Goal: Task Accomplishment & Management: Manage account settings

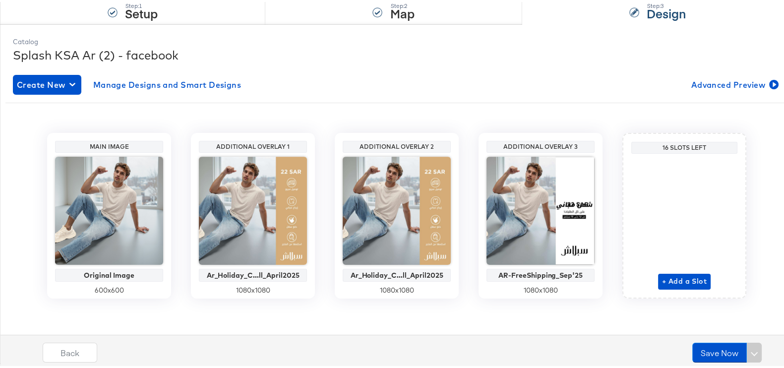
scroll to position [105, 0]
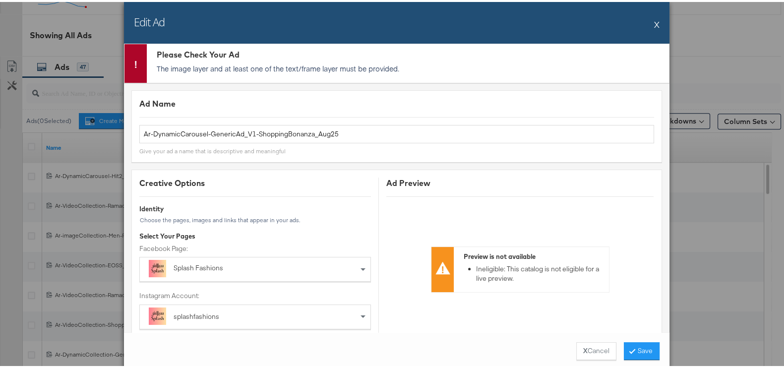
scroll to position [744, 0]
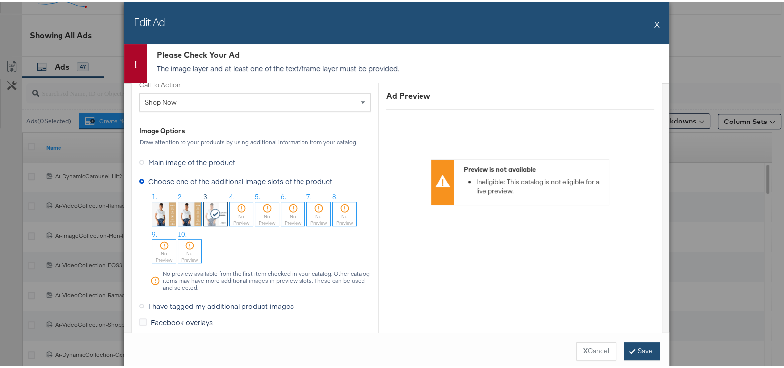
click at [633, 346] on button "Save" at bounding box center [642, 349] width 36 height 18
click at [636, 347] on button "Save" at bounding box center [642, 349] width 36 height 18
click at [646, 25] on div "Edit Ad X" at bounding box center [396, 21] width 545 height 42
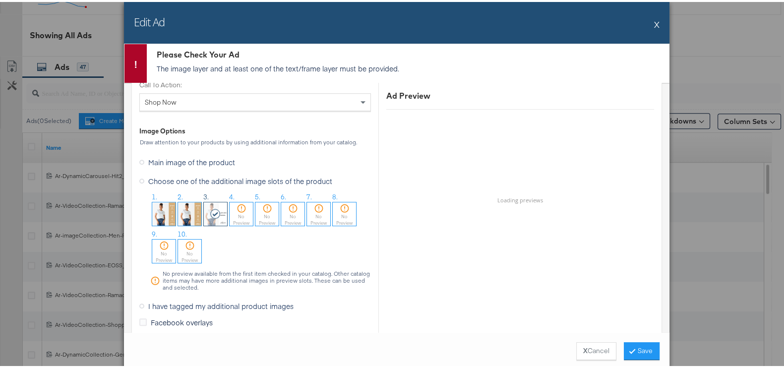
click at [648, 23] on div "Edit Ad X" at bounding box center [396, 21] width 545 height 42
click at [654, 25] on button "X" at bounding box center [656, 22] width 5 height 20
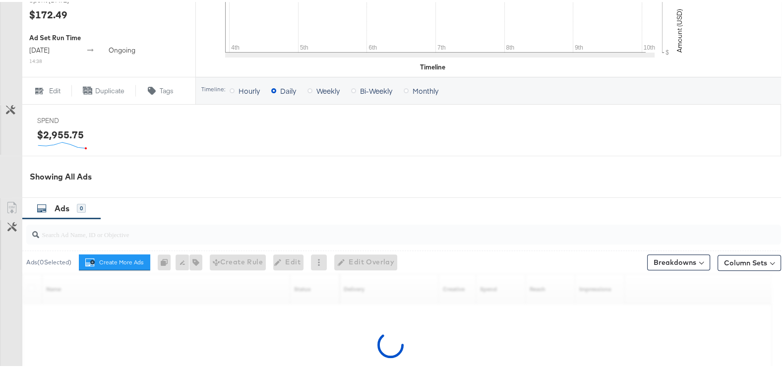
scroll to position [458, 0]
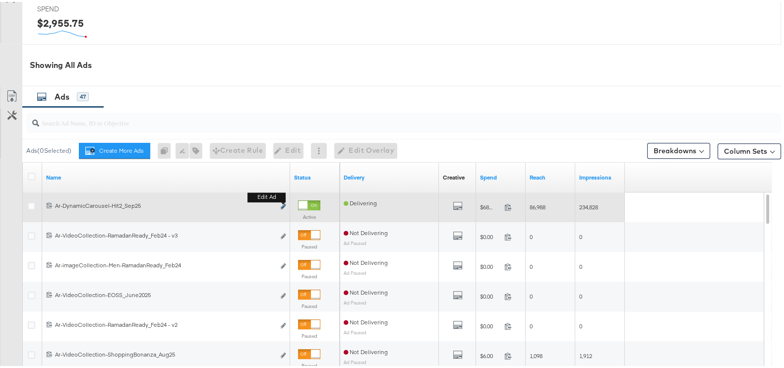
click at [283, 204] on icon "link" at bounding box center [283, 204] width 5 height 5
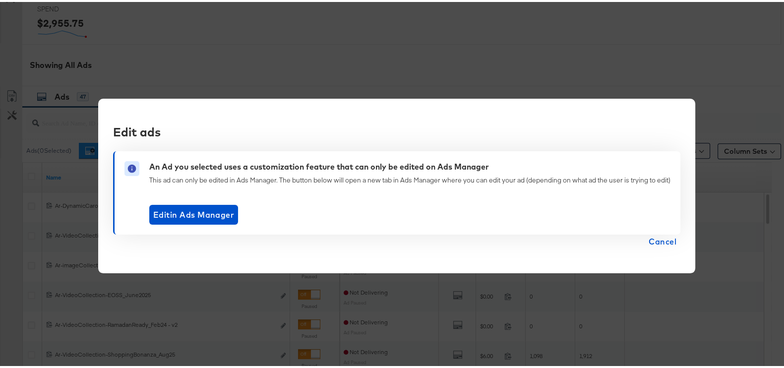
click at [659, 238] on span "Cancel" at bounding box center [663, 240] width 28 height 14
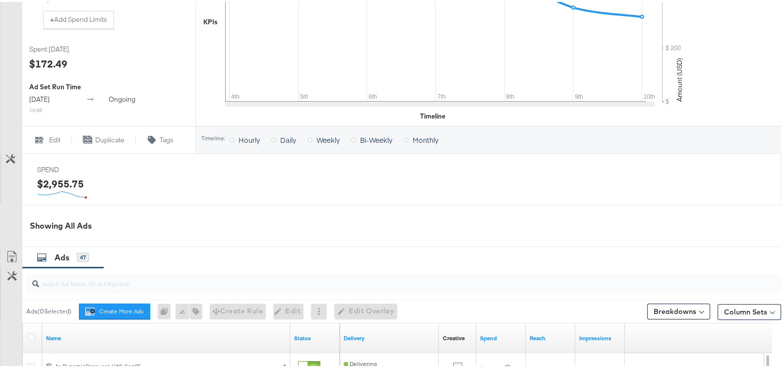
scroll to position [483, 0]
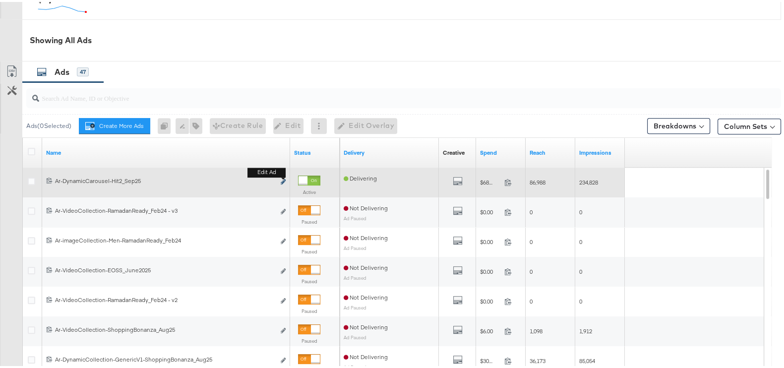
click at [285, 177] on icon "link" at bounding box center [283, 179] width 5 height 5
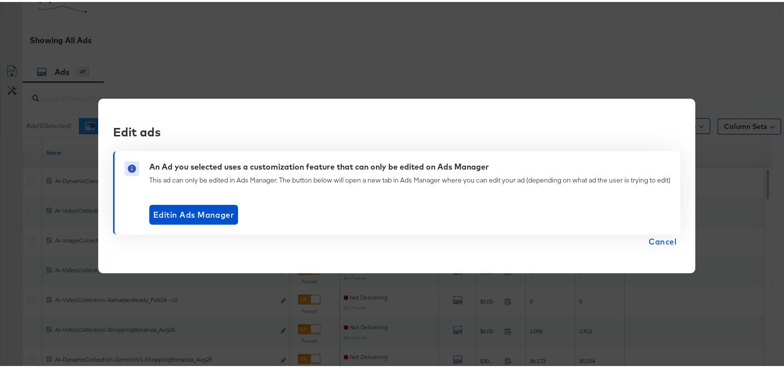
drag, startPoint x: 658, startPoint y: 235, endPoint x: 496, endPoint y: 34, distance: 258.2
click at [657, 235] on span "Cancel" at bounding box center [663, 240] width 28 height 14
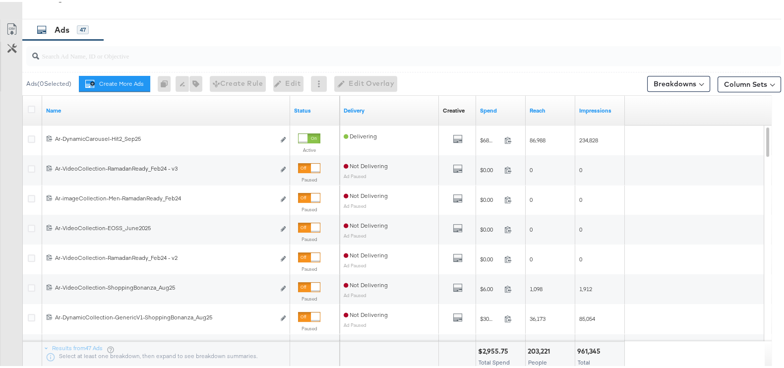
scroll to position [528, 0]
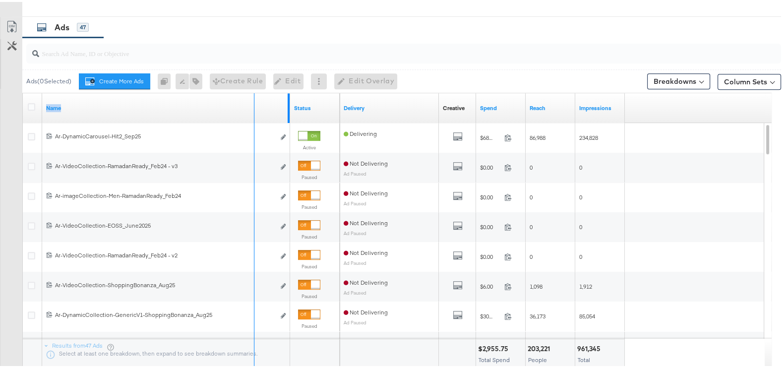
drag, startPoint x: 287, startPoint y: 100, endPoint x: 251, endPoint y: 105, distance: 35.6
click at [251, 105] on div "Name" at bounding box center [166, 106] width 248 height 30
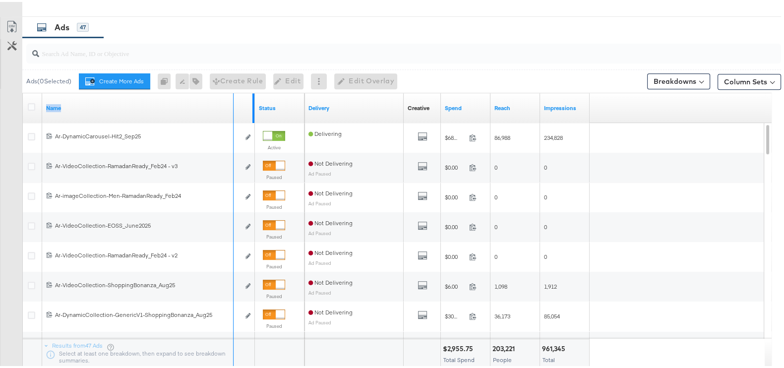
drag, startPoint x: 251, startPoint y: 105, endPoint x: 231, endPoint y: 109, distance: 20.7
click at [231, 109] on div "Name" at bounding box center [148, 106] width 213 height 30
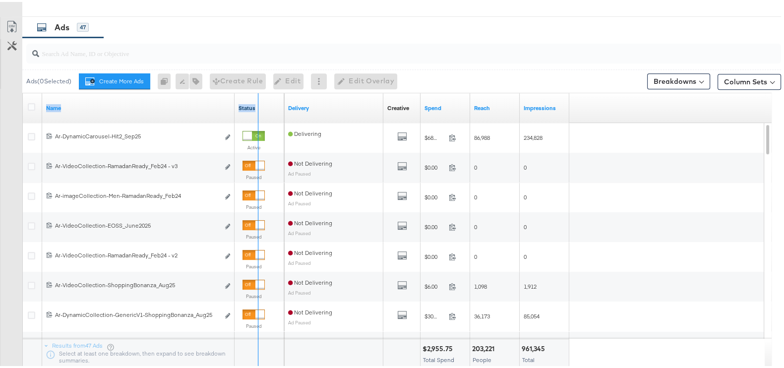
drag, startPoint x: 231, startPoint y: 109, endPoint x: 255, endPoint y: 104, distance: 24.4
click at [255, 104] on div "Name Status" at bounding box center [153, 106] width 261 height 30
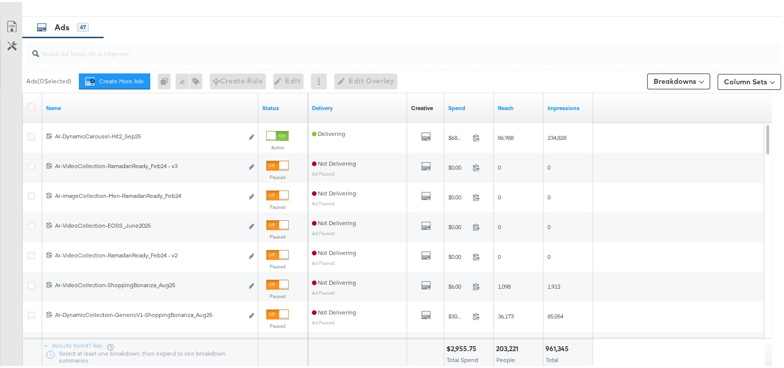
click at [434, 29] on div "Ads 47" at bounding box center [401, 25] width 759 height 21
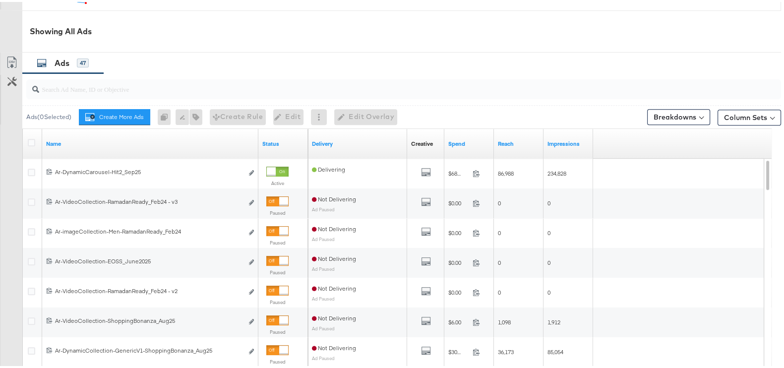
scroll to position [489, 0]
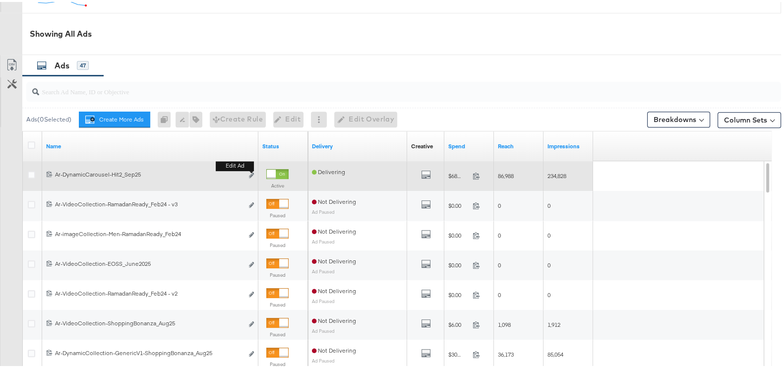
click at [250, 169] on b "Edit ad" at bounding box center [235, 164] width 38 height 10
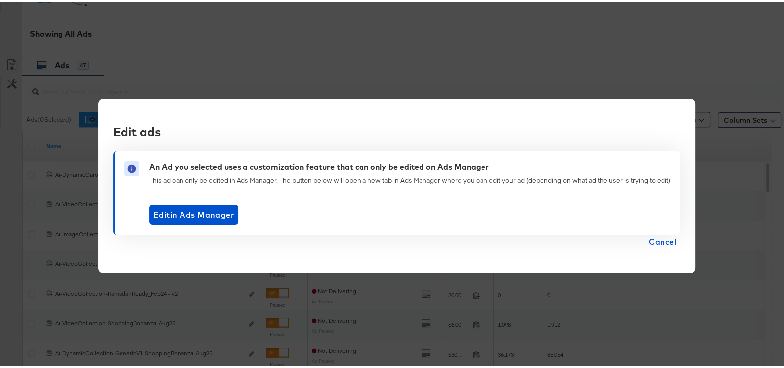
click at [669, 236] on span "Cancel" at bounding box center [663, 240] width 28 height 14
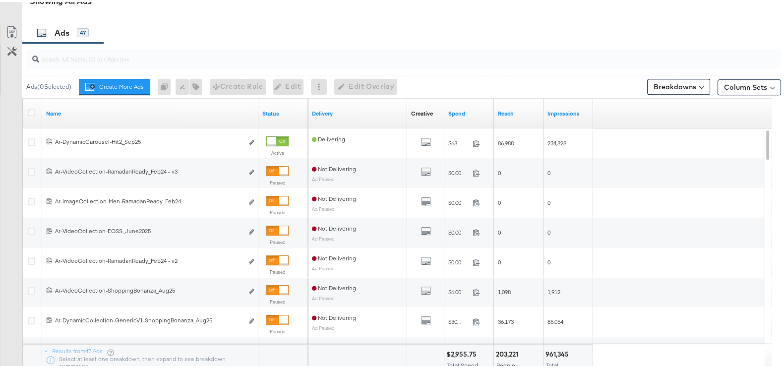
scroll to position [483, 0]
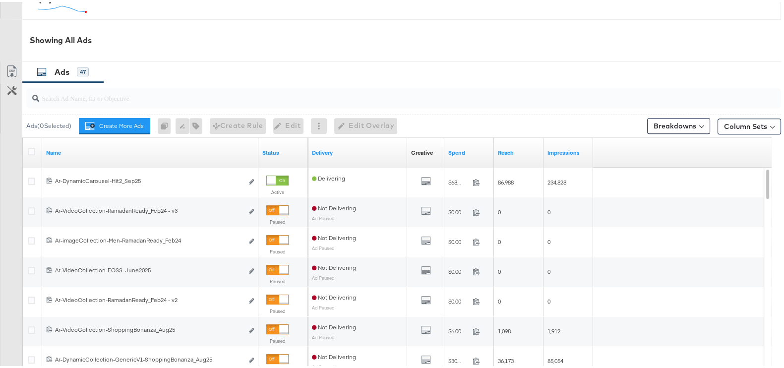
click at [145, 97] on input "search" at bounding box center [376, 91] width 674 height 19
drag, startPoint x: 145, startPoint y: 97, endPoint x: 123, endPoint y: 96, distance: 21.3
click at [123, 96] on input "search" at bounding box center [376, 91] width 674 height 19
paste input "DynamicCarousel"
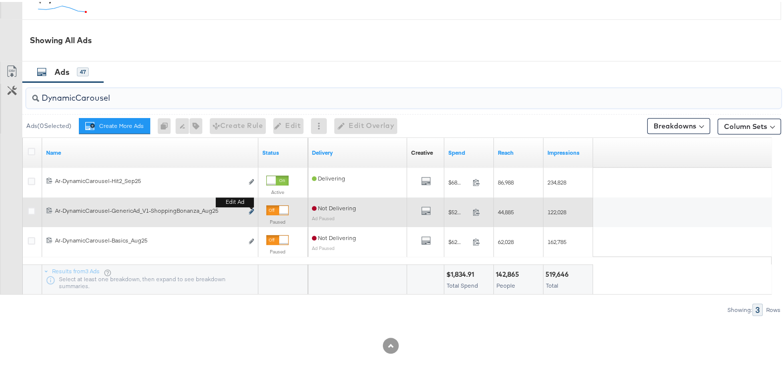
type input "DynamicCarousel"
click at [250, 207] on icon "link" at bounding box center [251, 209] width 5 height 5
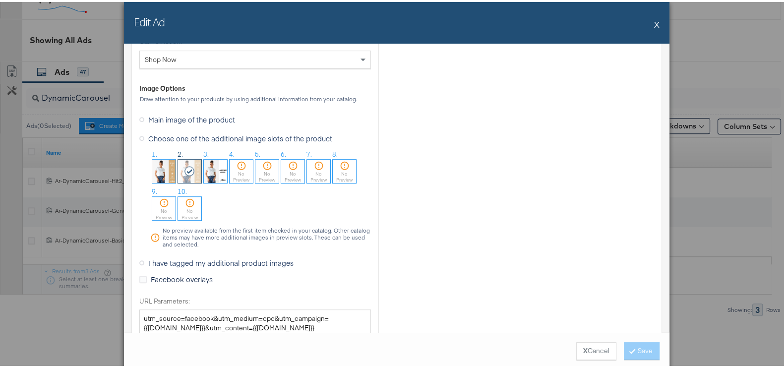
scroll to position [605, 0]
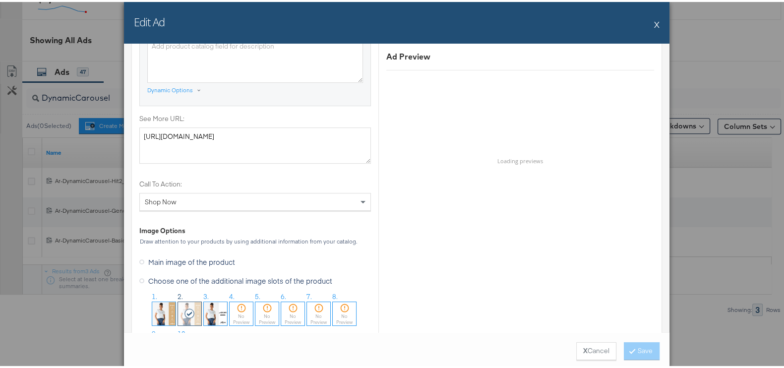
drag, startPoint x: 217, startPoint y: 311, endPoint x: 253, endPoint y: 300, distance: 37.3
click at [217, 311] on img at bounding box center [215, 311] width 23 height 23
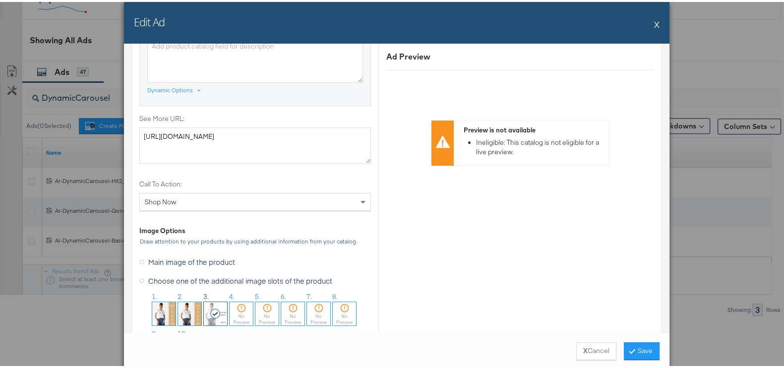
drag, startPoint x: 643, startPoint y: 350, endPoint x: 619, endPoint y: 348, distance: 23.8
click at [642, 350] on button "Save" at bounding box center [642, 349] width 36 height 18
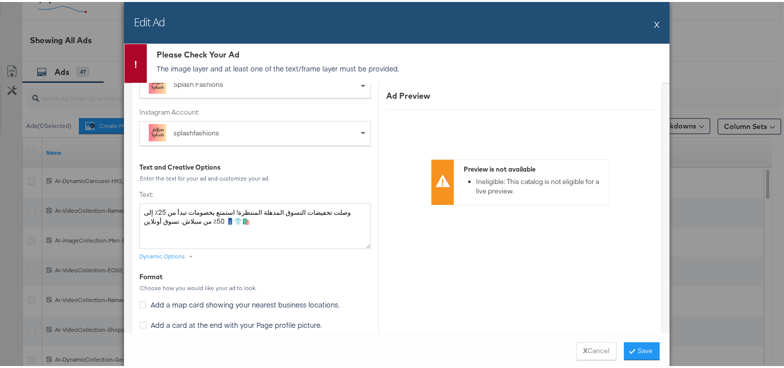
scroll to position [233, 0]
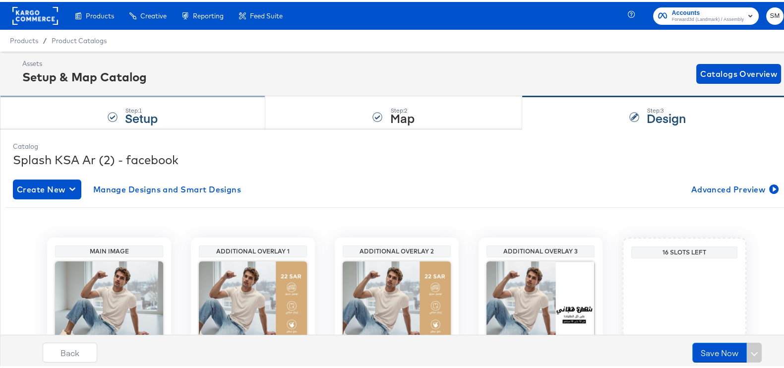
click at [96, 109] on div "Step: 1 Setup" at bounding box center [132, 111] width 265 height 33
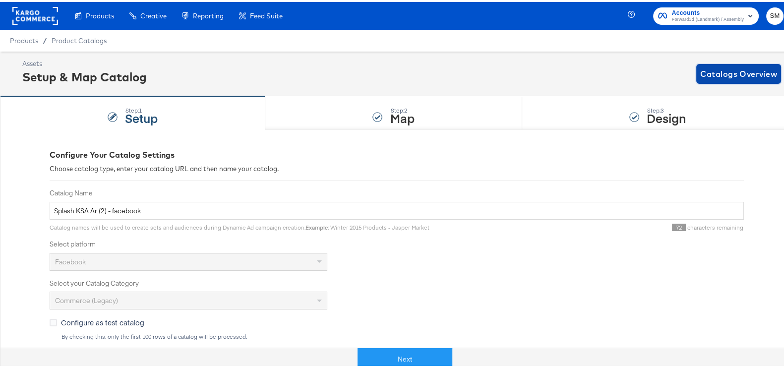
click at [708, 67] on span "Catalogs Overview" at bounding box center [738, 72] width 77 height 14
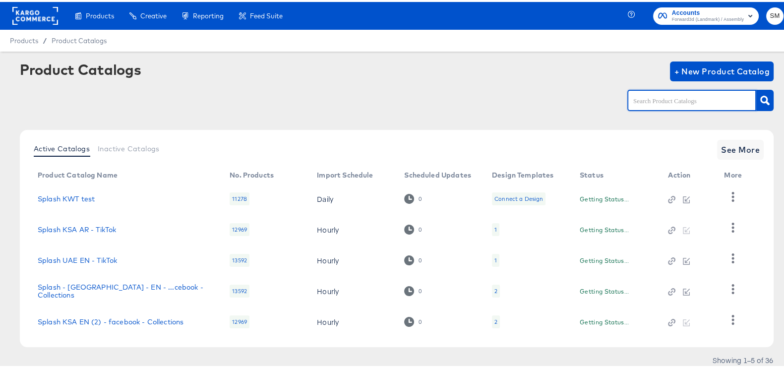
click at [659, 97] on input "text" at bounding box center [684, 98] width 106 height 11
type input "ksa"
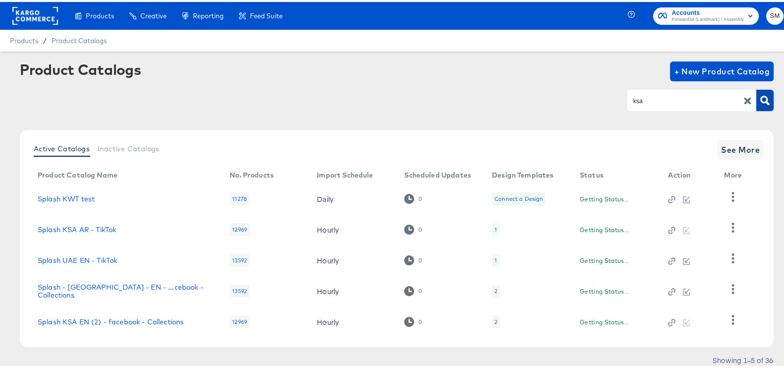
click at [760, 98] on icon "button" at bounding box center [764, 98] width 9 height 9
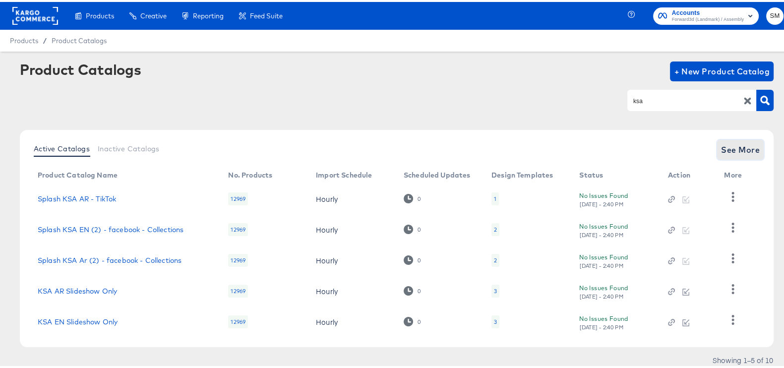
click at [728, 148] on span "See More" at bounding box center [740, 148] width 39 height 14
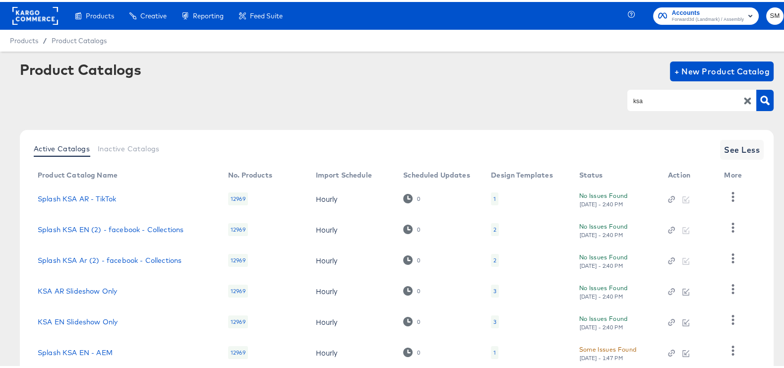
scroll to position [186, 0]
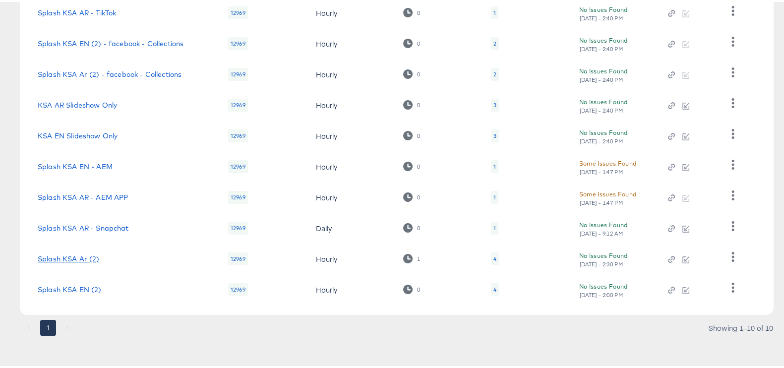
click at [84, 254] on link "Splash KSA Ar (2)" at bounding box center [69, 257] width 62 height 8
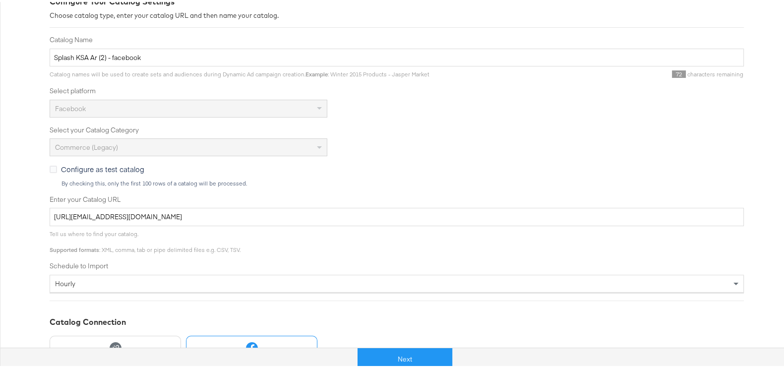
scroll to position [154, 0]
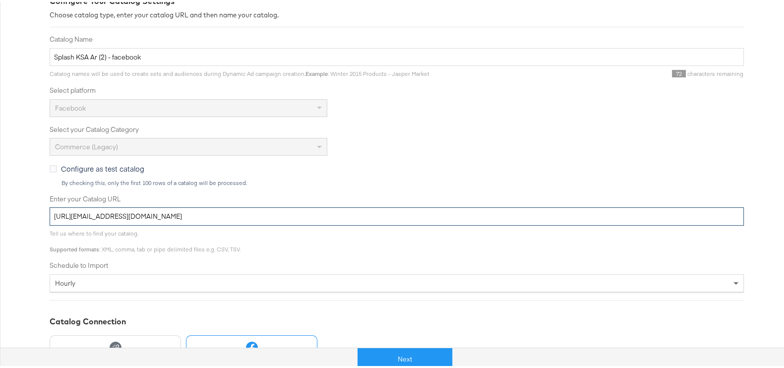
click at [218, 212] on input "https://kargo_lmssasplash:Y72krMCMVv4XatR7@feedftp.lmg.do/lmssasplashfeeds/prod…" at bounding box center [397, 214] width 694 height 18
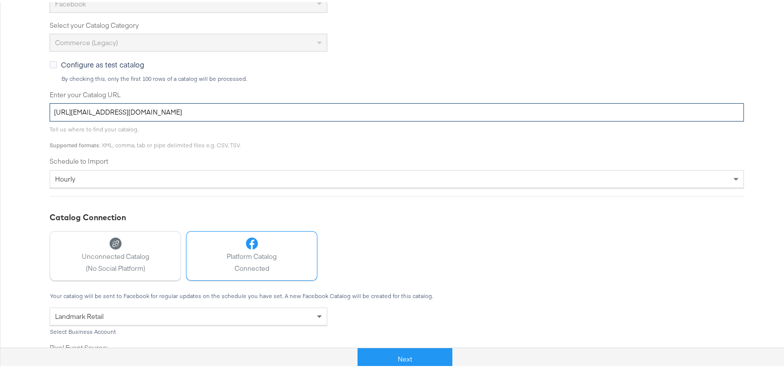
scroll to position [327, 0]
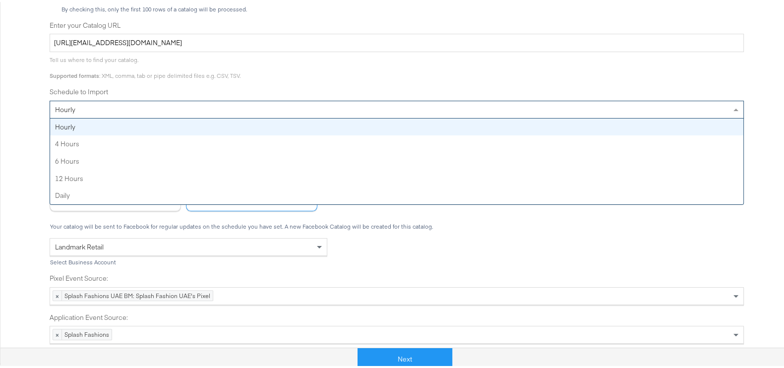
click at [272, 109] on div "hourly" at bounding box center [396, 107] width 693 height 17
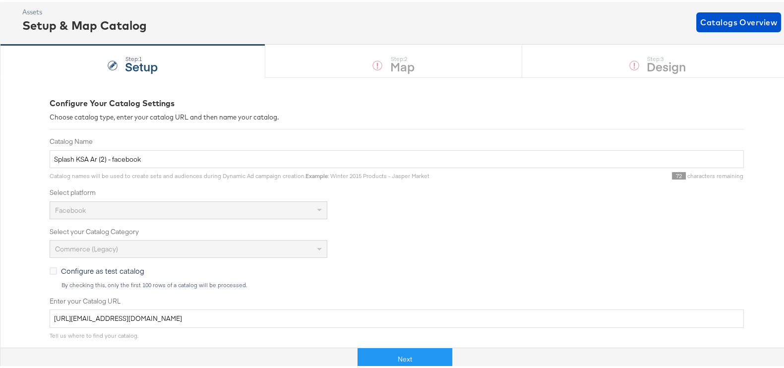
scroll to position [0, 0]
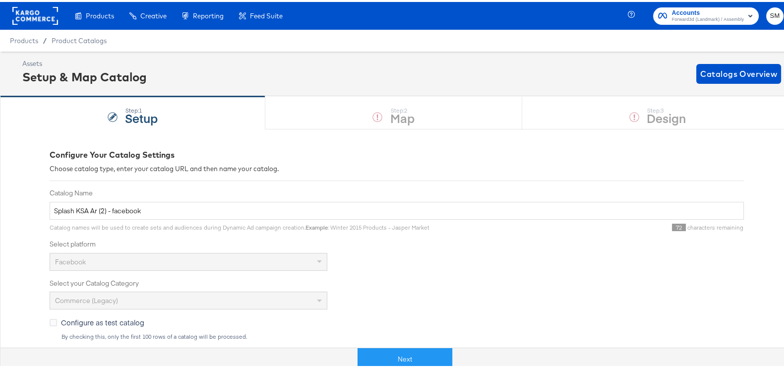
click at [52, 12] on rect at bounding box center [35, 14] width 46 height 18
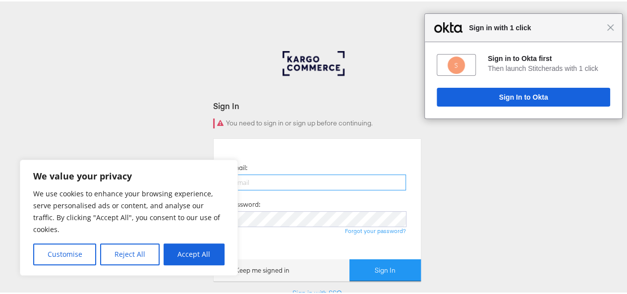
type input "[PERSON_NAME][EMAIL_ADDRESS][PERSON_NAME][DOMAIN_NAME]"
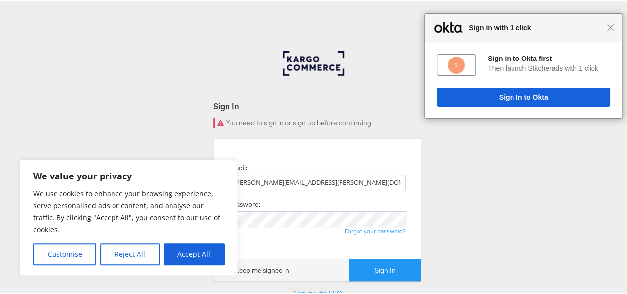
click at [179, 82] on div "Sign In You need to sign in or sign up before continuing. Email: [PERSON_NAME][…" at bounding box center [317, 298] width 635 height 496
click at [381, 272] on button "Sign In" at bounding box center [385, 269] width 71 height 22
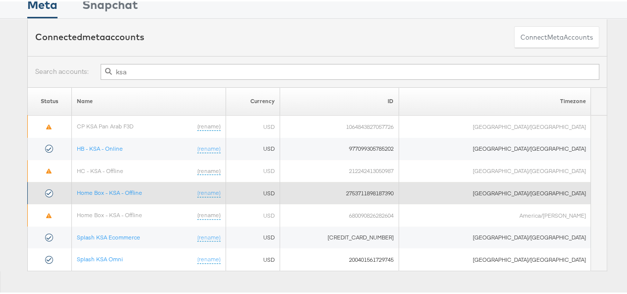
scroll to position [30, 0]
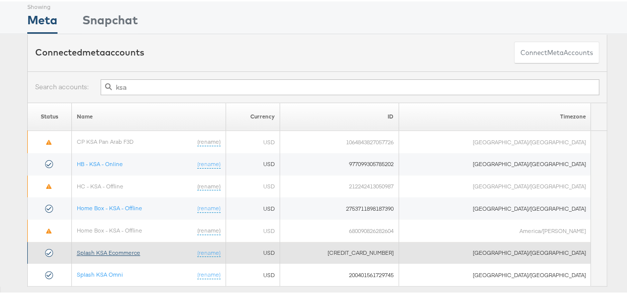
type input "ksa"
click at [129, 247] on link "Splash KSA Ecommerce" at bounding box center [108, 250] width 63 height 7
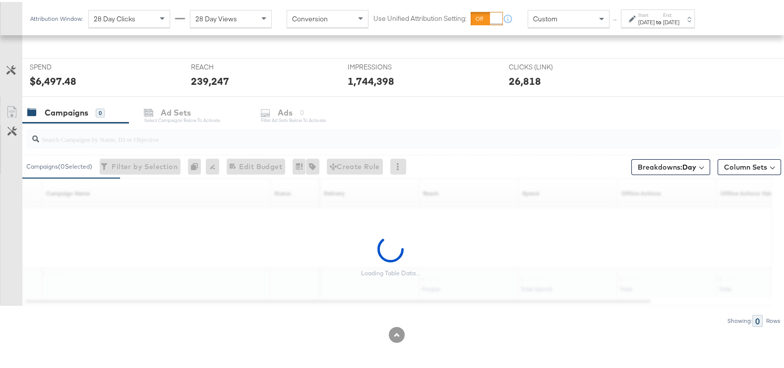
scroll to position [354, 0]
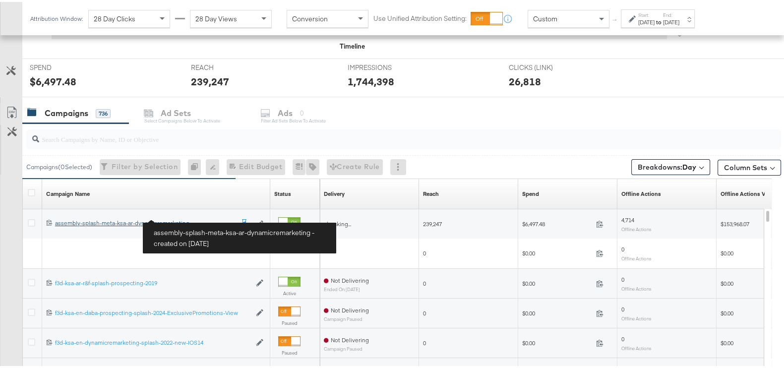
click at [180, 217] on div "assembly-splash-meta-ksa-ar-dynamicremarketing assembly-splash-meta-ksa-ar-dyna…" at bounding box center [144, 221] width 179 height 8
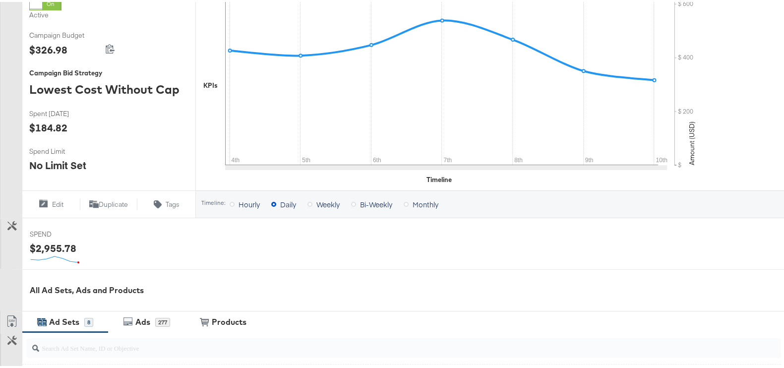
scroll to position [412, 0]
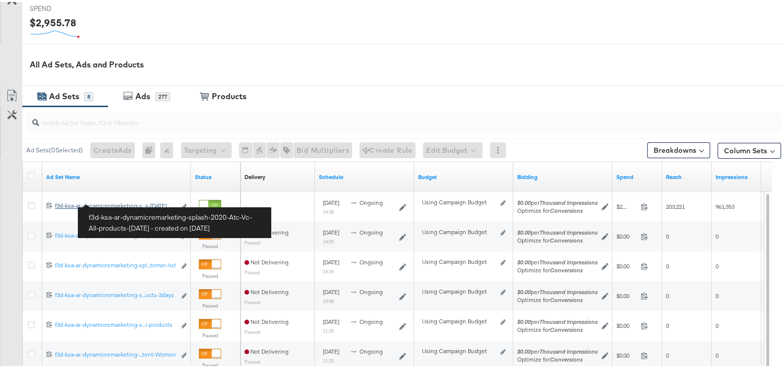
click at [146, 200] on div "f3d-ksa-ar-dynamicremarketing-splash-2020-Atc-Vc-All-products-[DATE] f3d-ksa-ar…" at bounding box center [115, 204] width 120 height 8
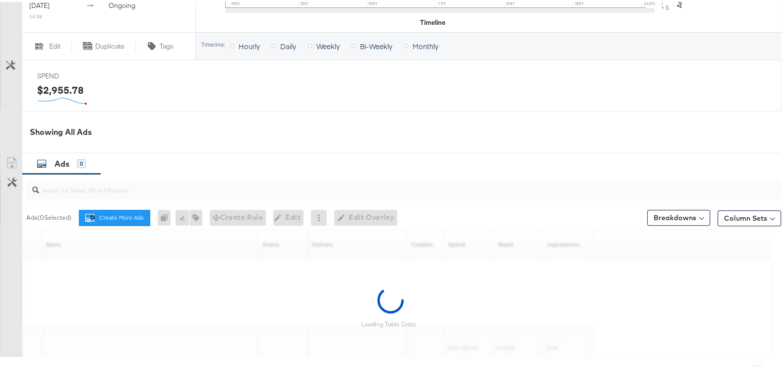
scroll to position [443, 0]
